Goal: Information Seeking & Learning: Find specific fact

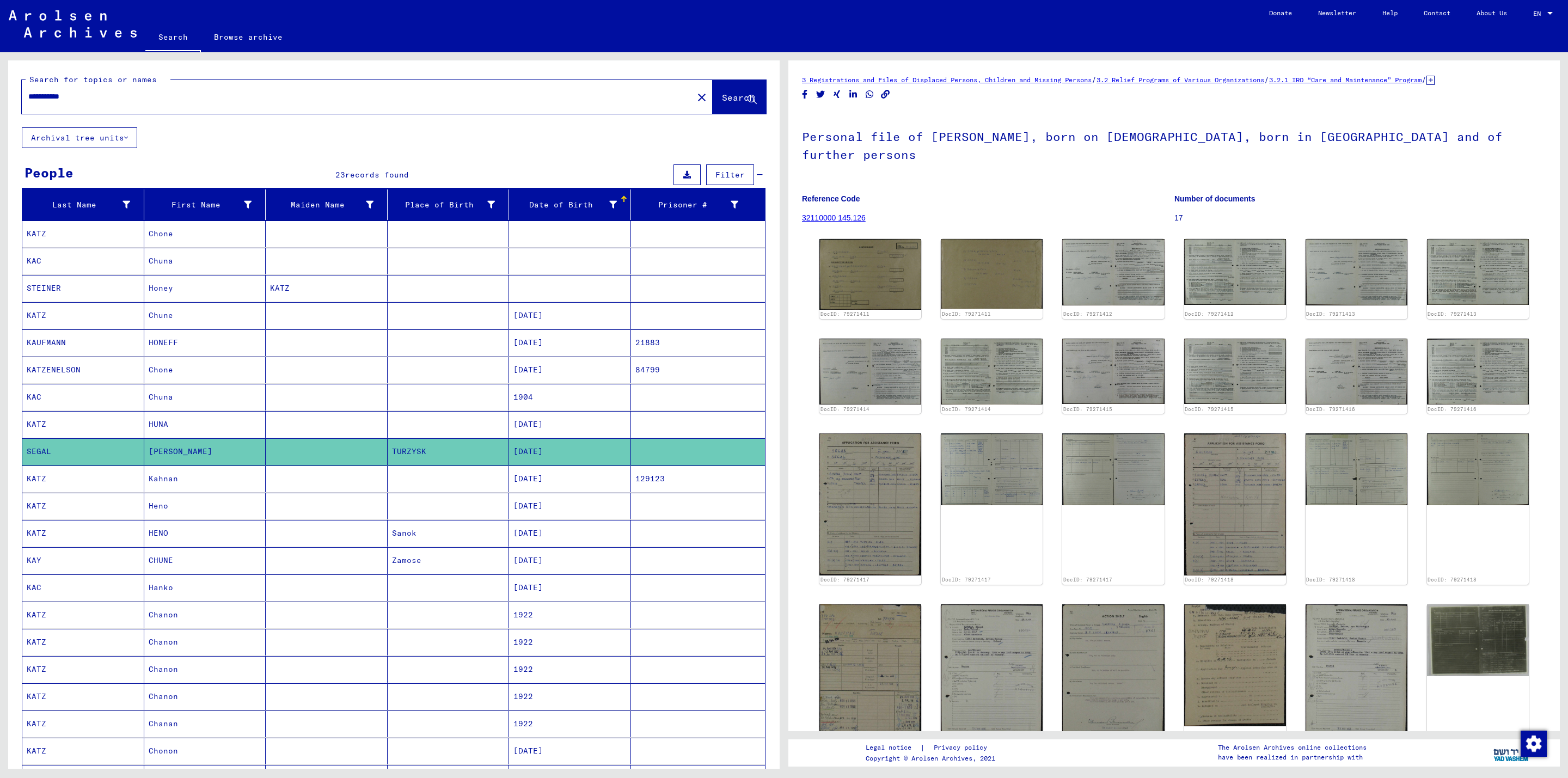
click at [190, 492] on mat-cell "Kahnan" at bounding box center [205, 479] width 122 height 27
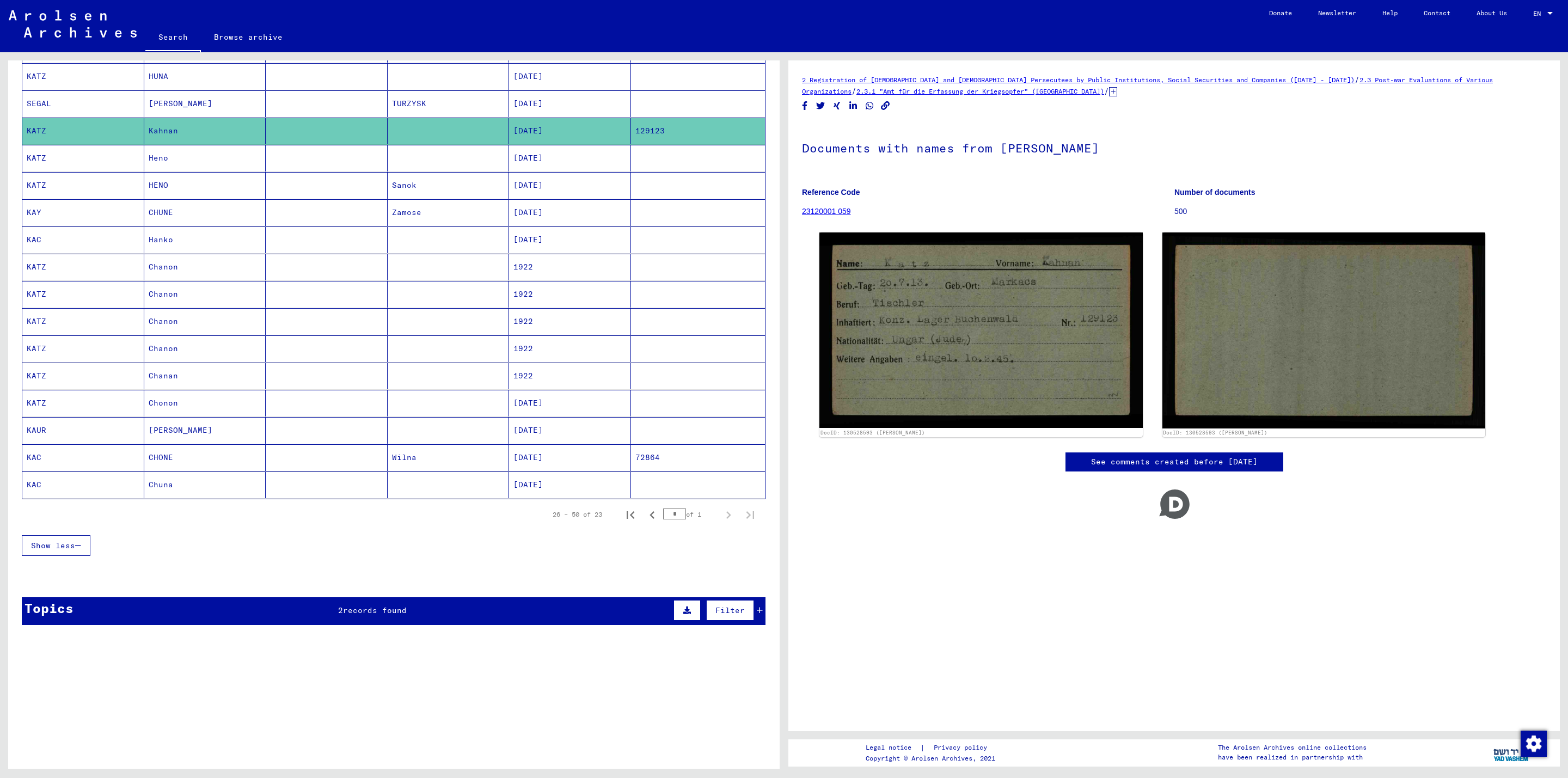
scroll to position [364, 0]
click at [363, 611] on span "records found" at bounding box center [374, 610] width 64 height 10
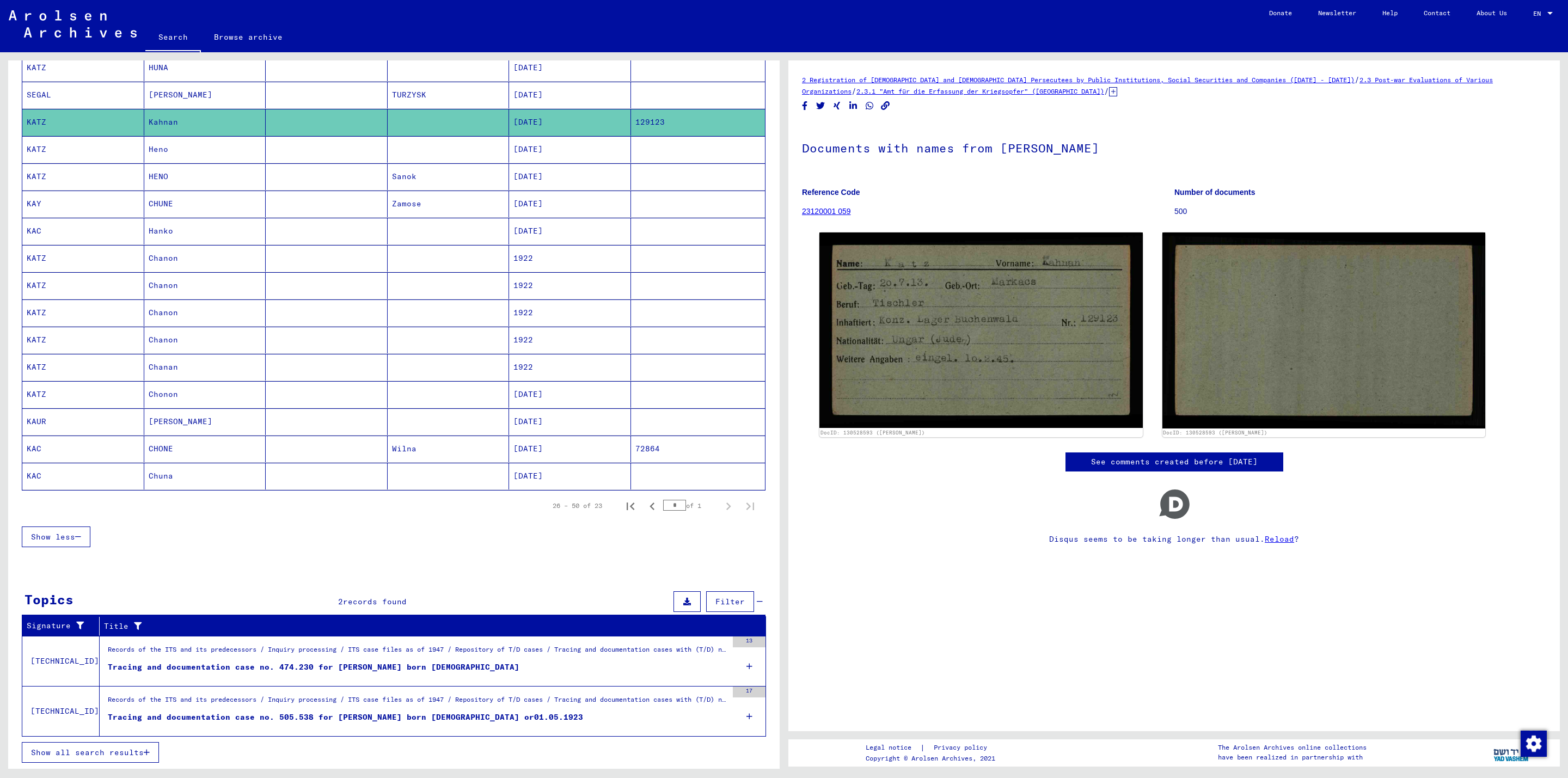
click at [292, 678] on figure "Tracing and documentation case no. 474.230 for [PERSON_NAME] born [DEMOGRAPHIC_…" at bounding box center [417, 670] width 620 height 16
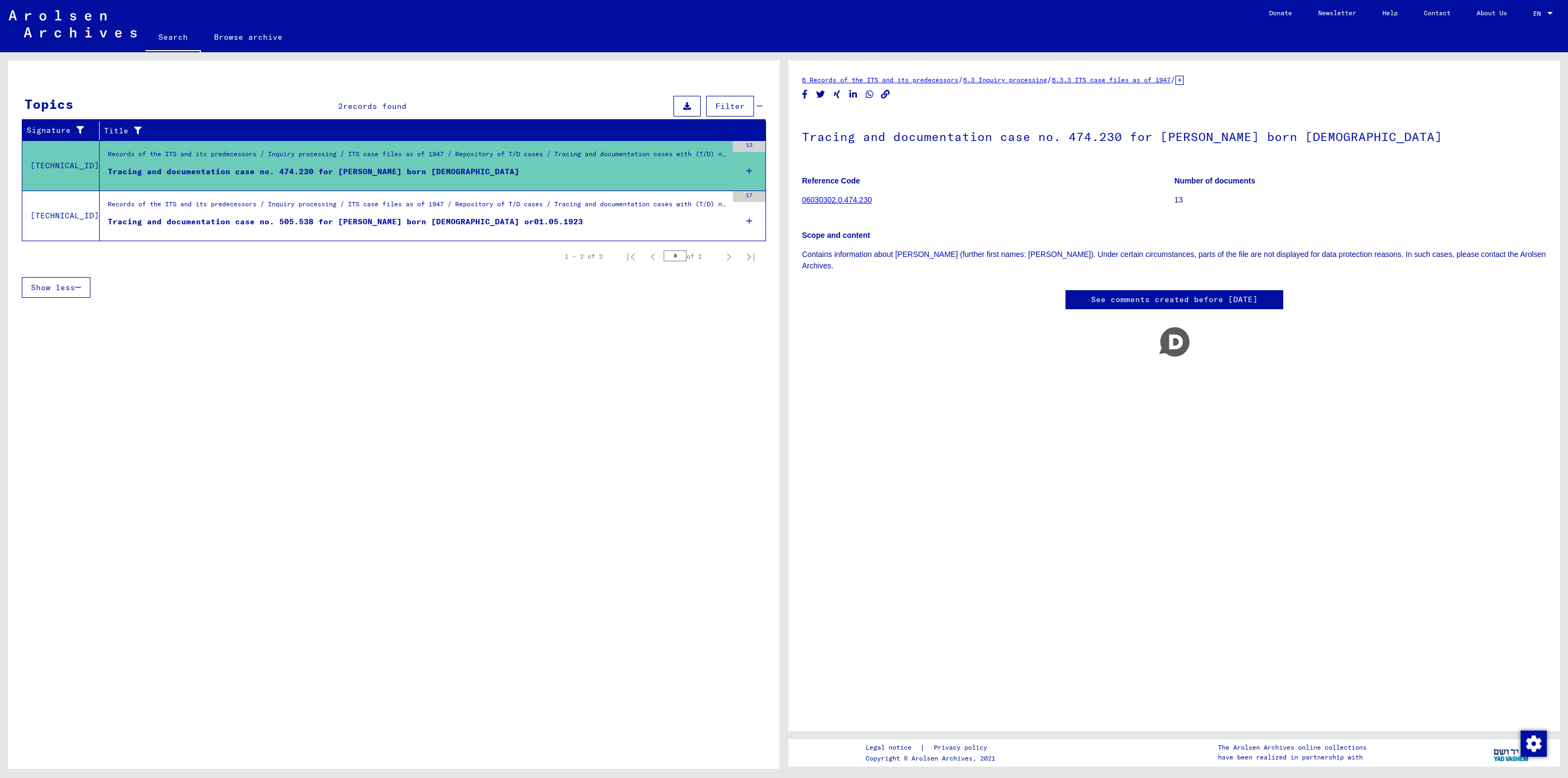
scroll to position [10, 0]
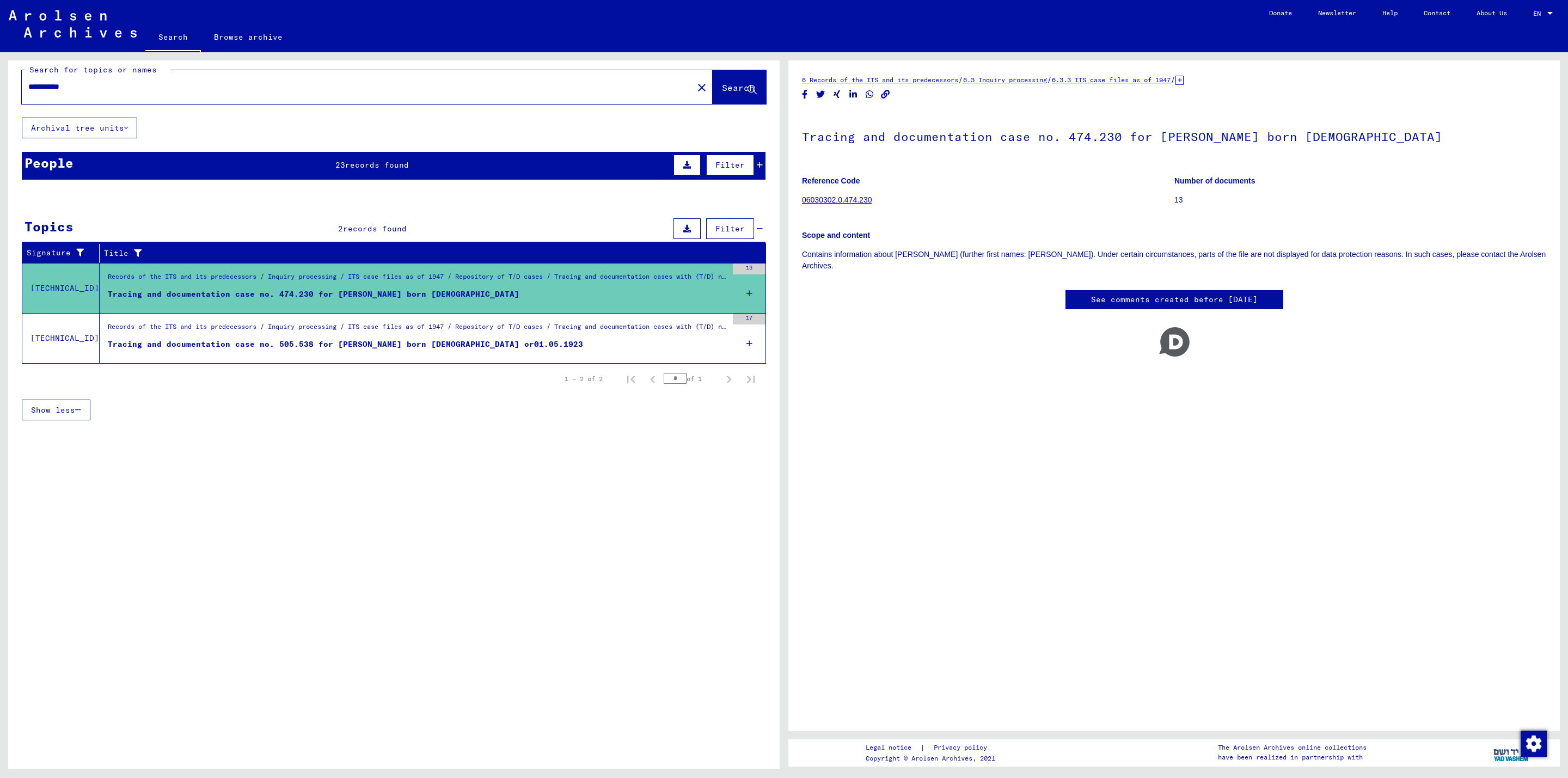
click at [335, 345] on div "Tracing and documentation case no. 505.538 for [PERSON_NAME] born [DEMOGRAPHIC_…" at bounding box center [345, 344] width 475 height 11
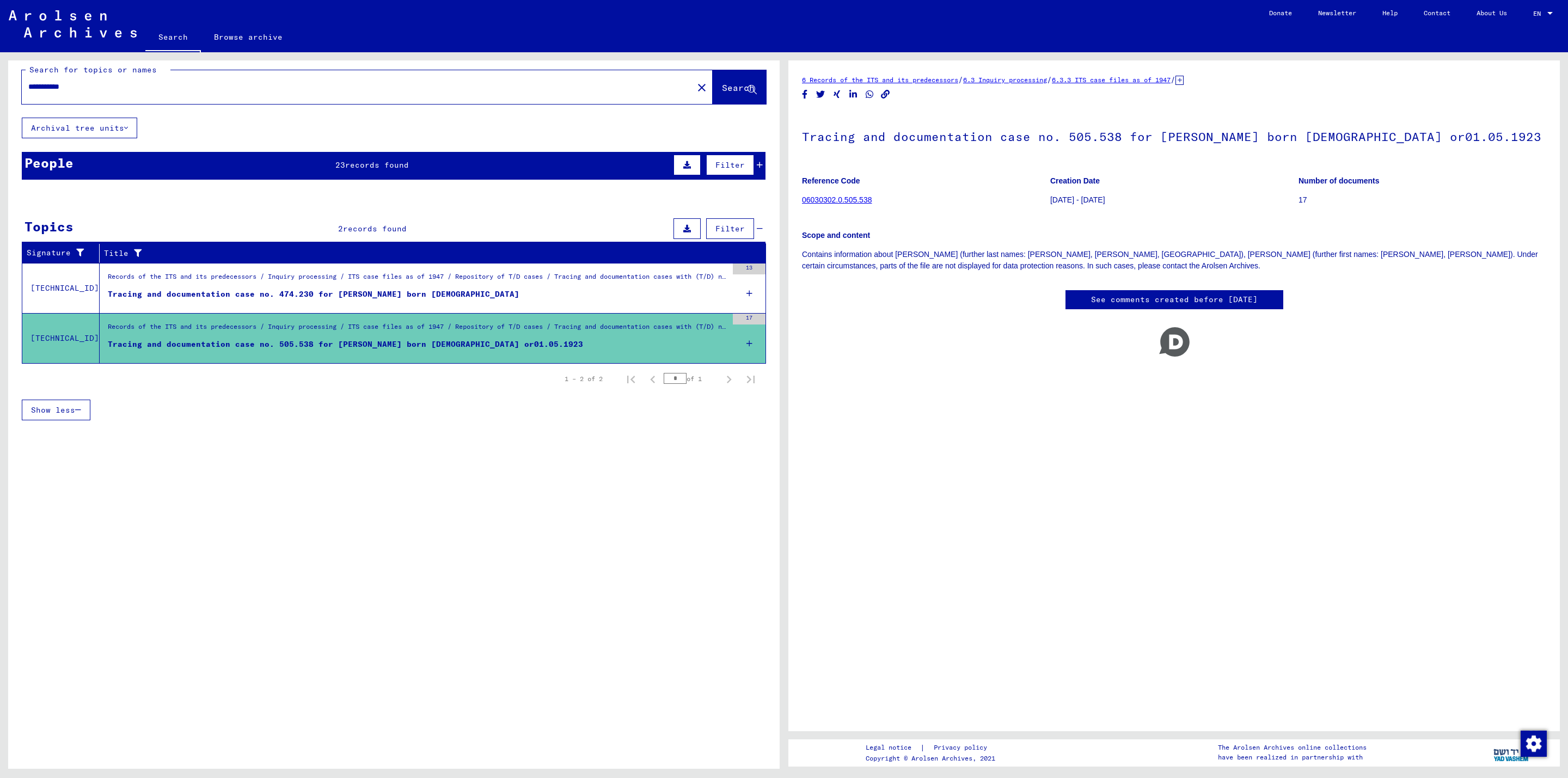
click at [471, 295] on figure "Tracing and documentation case no. 474.230 for [PERSON_NAME] born [DEMOGRAPHIC_…" at bounding box center [417, 297] width 620 height 16
